Goal: Task Accomplishment & Management: Use online tool/utility

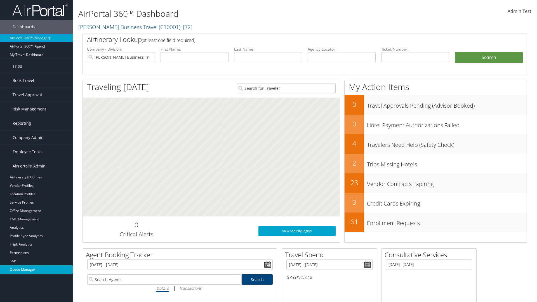
click at [36, 269] on link "Queue Manager" at bounding box center [36, 269] width 73 height 8
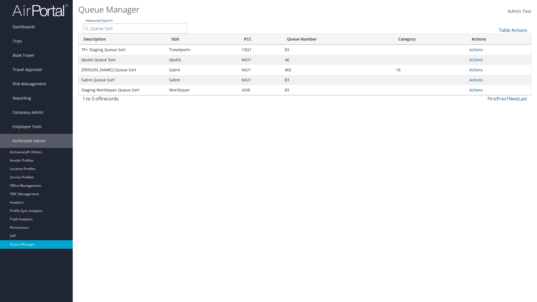
type input "Queue Sort"
click at [476, 90] on link "Actions" at bounding box center [476, 89] width 14 height 5
click at [455, 98] on link "Edit Queue" at bounding box center [455, 98] width 52 height 10
select select "9"
